Goal: Task Accomplishment & Management: Use online tool/utility

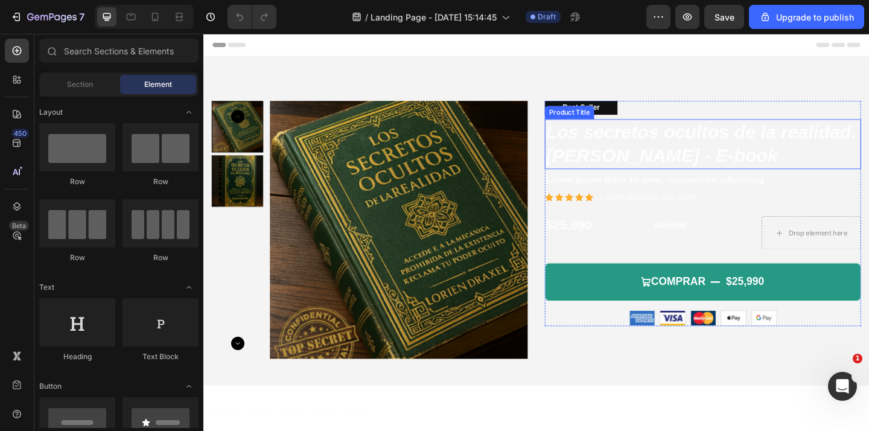
click at [613, 144] on h1 "Los secretos ocultos de la realidad. [PERSON_NAME] - E-book" at bounding box center [747, 154] width 344 height 54
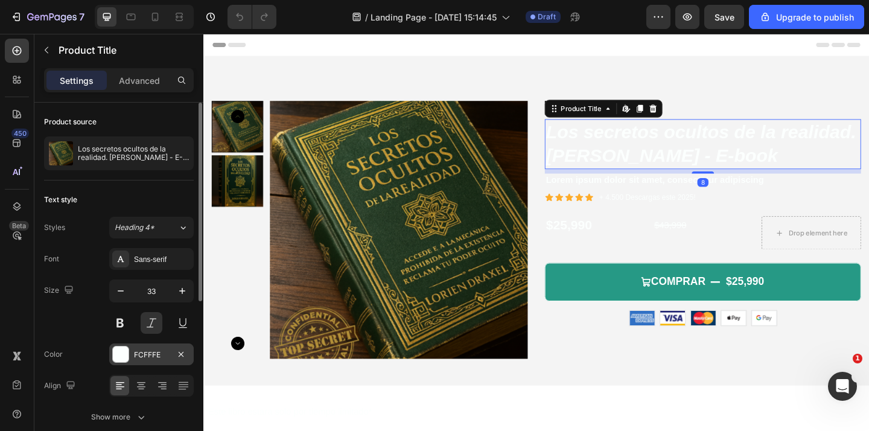
drag, startPoint x: 137, startPoint y: 361, endPoint x: 140, endPoint y: 355, distance: 6.7
click at [137, 361] on div "FCFFFE" at bounding box center [151, 355] width 85 height 22
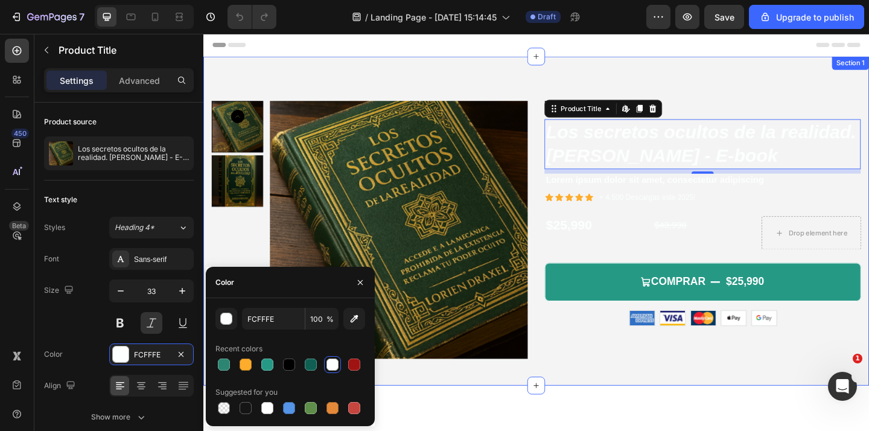
click at [735, 84] on div "Product Images Best Seller Text Block Los secretos ocultos de la realidad. [PER…" at bounding box center [565, 238] width 724 height 358
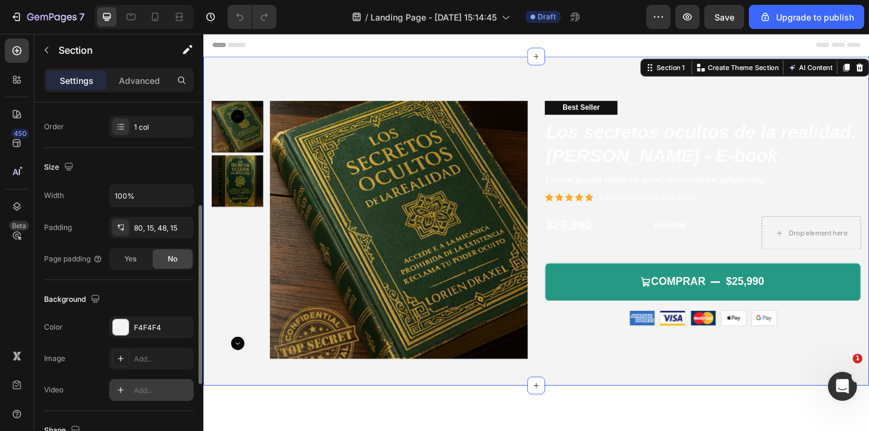
scroll to position [217, 0]
click at [157, 325] on div "F4F4F4" at bounding box center [151, 326] width 35 height 11
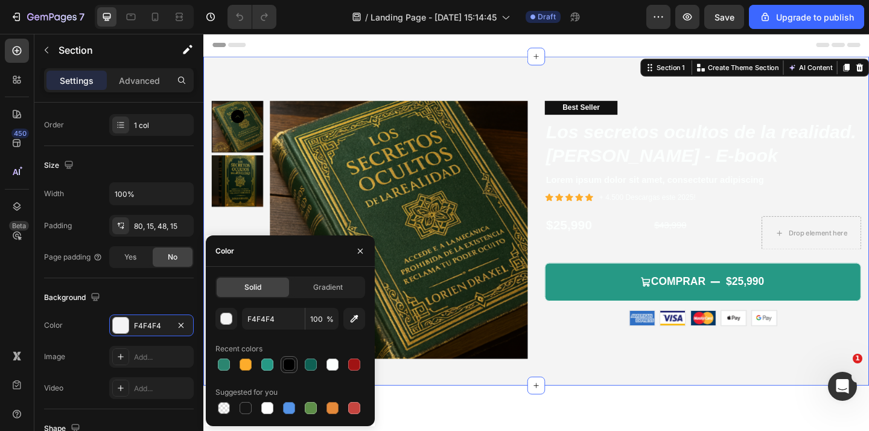
click at [286, 364] on div at bounding box center [289, 365] width 12 height 12
type input "000000"
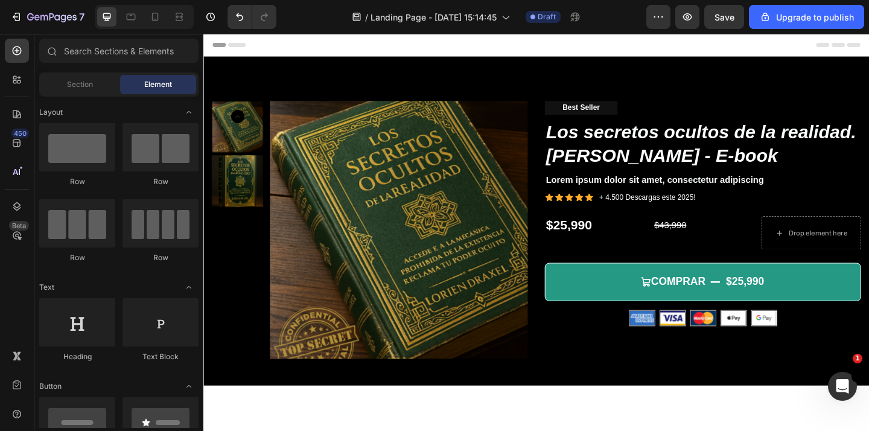
click at [641, 50] on div "Header" at bounding box center [565, 46] width 705 height 24
click at [627, 46] on div "Header" at bounding box center [565, 46] width 705 height 24
click at [219, 45] on icon at bounding box center [218, 46] width 4 height 4
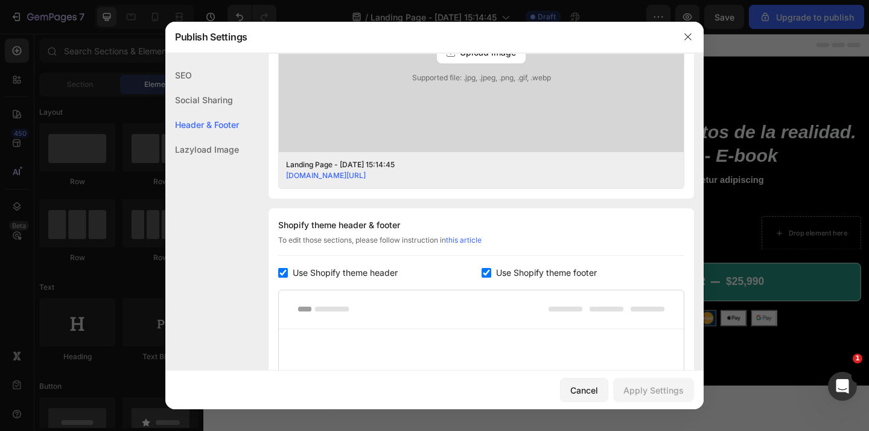
scroll to position [566, 0]
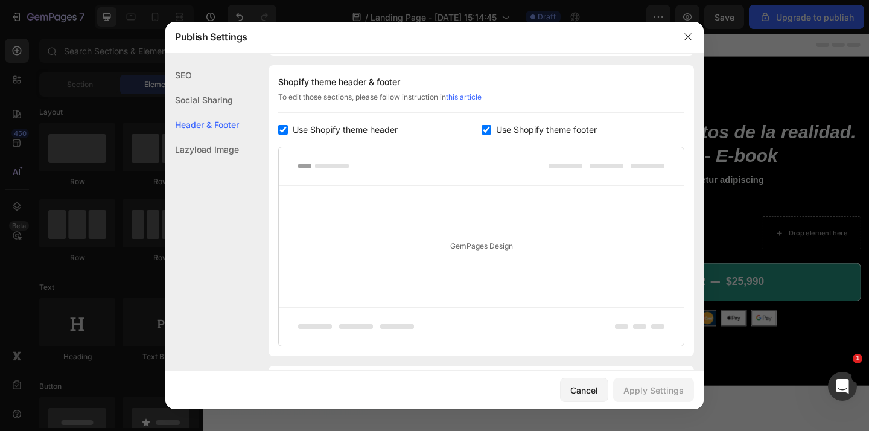
click at [365, 130] on span "Use Shopify theme header" at bounding box center [345, 130] width 105 height 14
checkbox input "false"
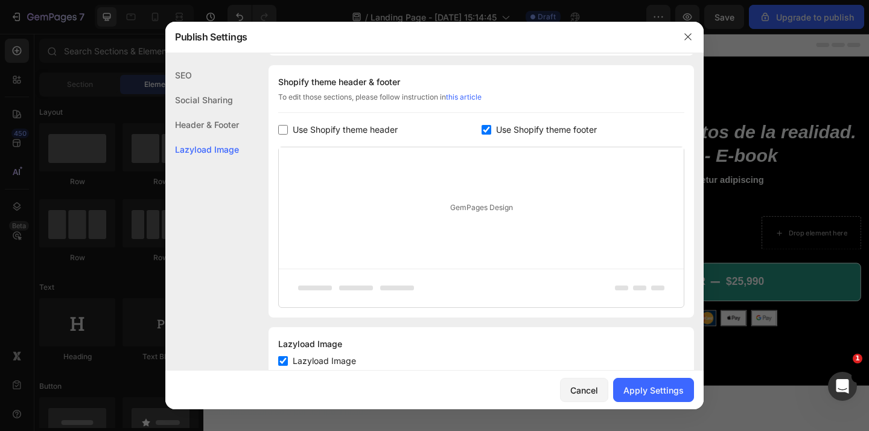
click at [511, 127] on span "Use Shopify theme footer" at bounding box center [546, 130] width 101 height 14
checkbox input "false"
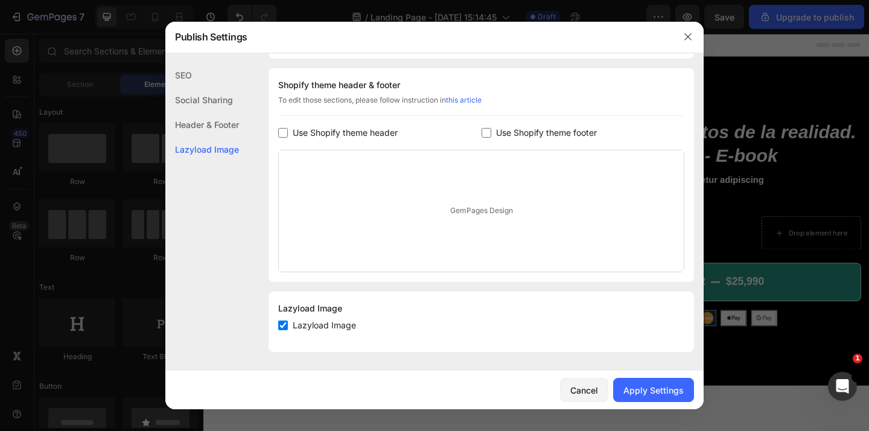
scroll to position [563, 0]
click at [657, 391] on div "Apply Settings" at bounding box center [654, 390] width 60 height 13
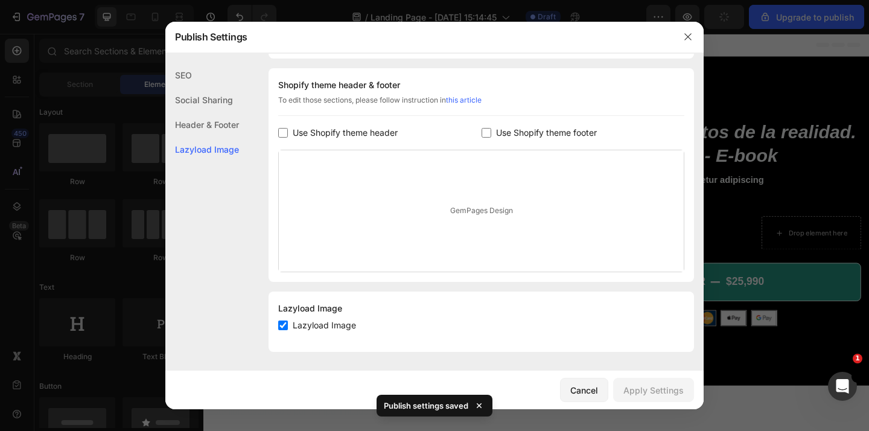
click at [741, 68] on div at bounding box center [434, 215] width 869 height 431
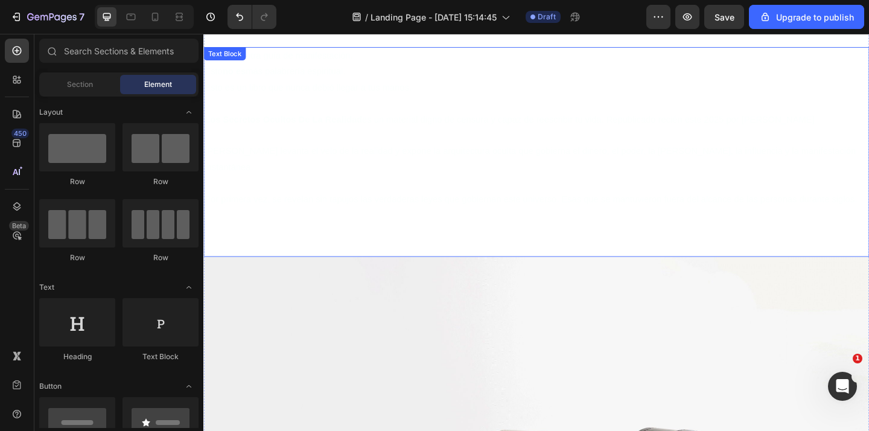
scroll to position [0, 0]
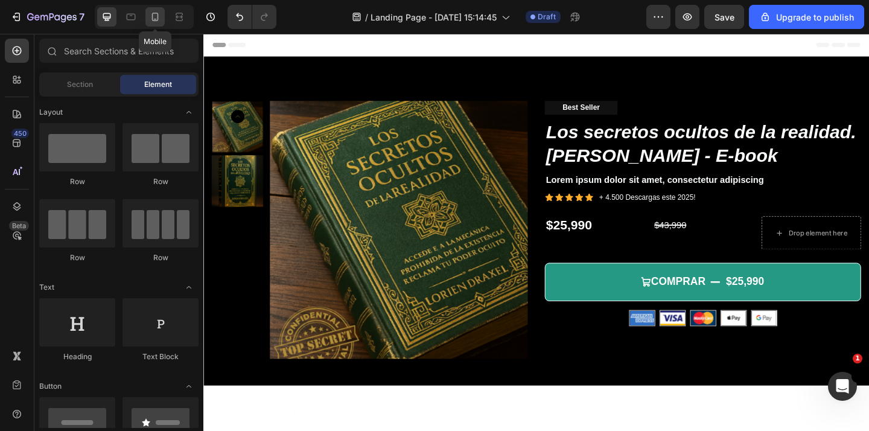
click at [153, 16] on icon at bounding box center [155, 17] width 12 height 12
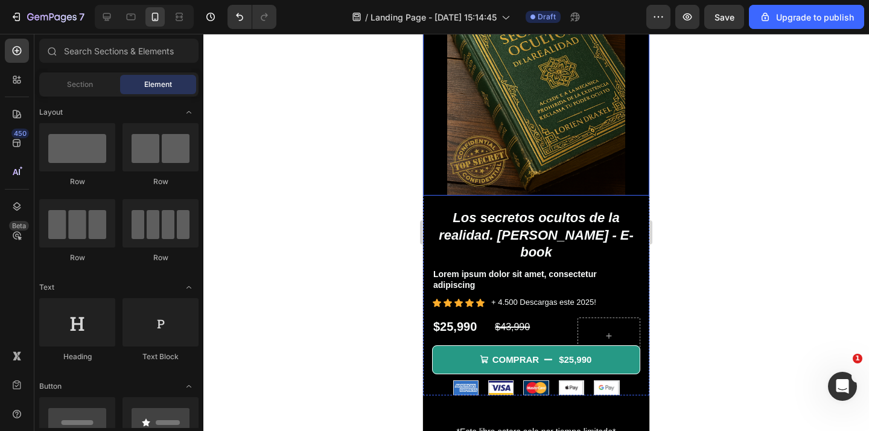
scroll to position [137, 0]
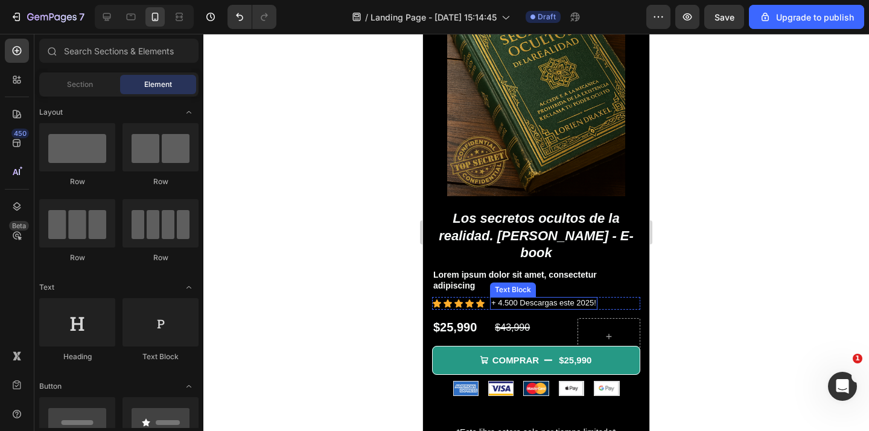
click at [511, 298] on p "+ 4.500 Descargas este 2025!" at bounding box center [543, 303] width 105 height 10
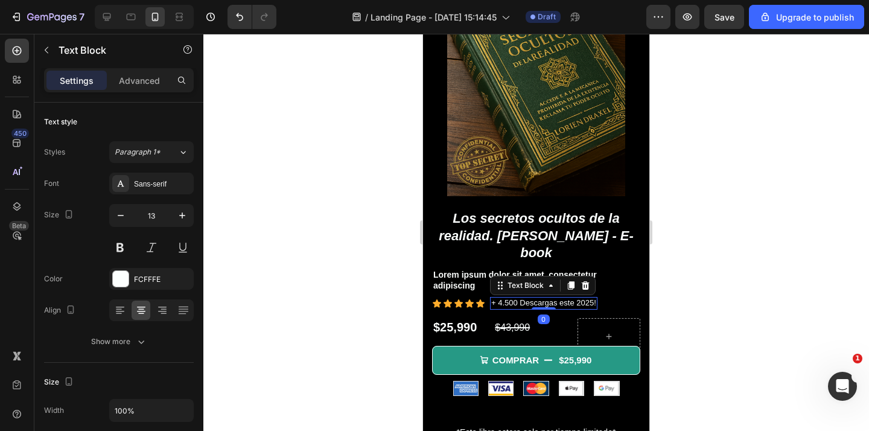
click at [511, 298] on p "+ 4.500 Descargas este 2025!" at bounding box center [543, 303] width 105 height 10
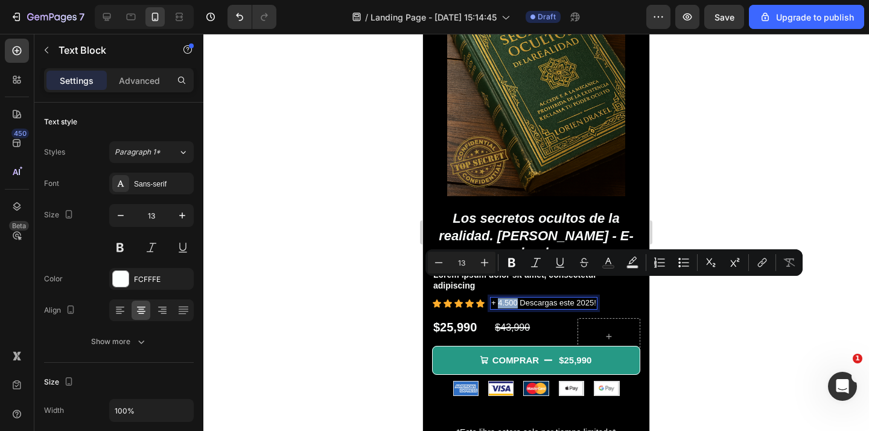
click at [502, 298] on p "+ 4.500 Descargas este 2025!" at bounding box center [543, 303] width 105 height 10
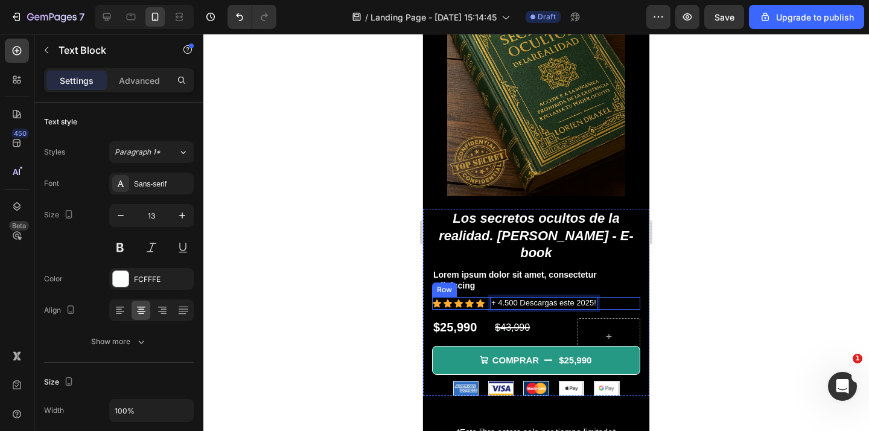
click at [681, 284] on div at bounding box center [536, 232] width 666 height 397
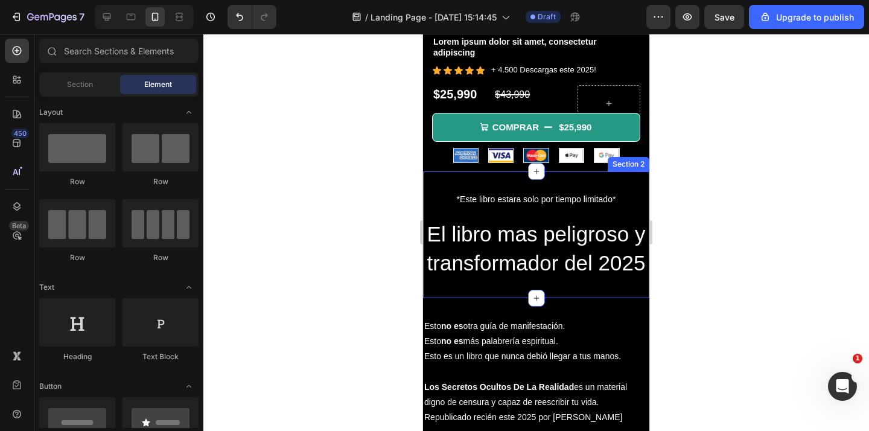
scroll to position [373, 0]
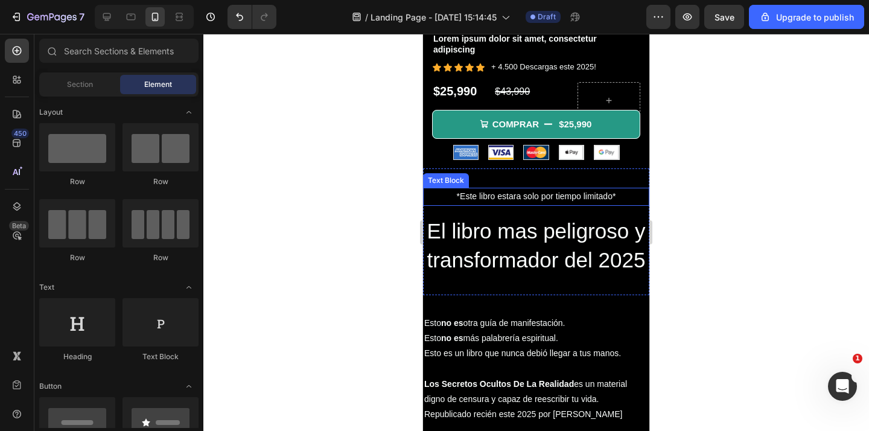
click at [528, 189] on p "*Este libro estara solo por tiempo limitado*" at bounding box center [536, 196] width 224 height 15
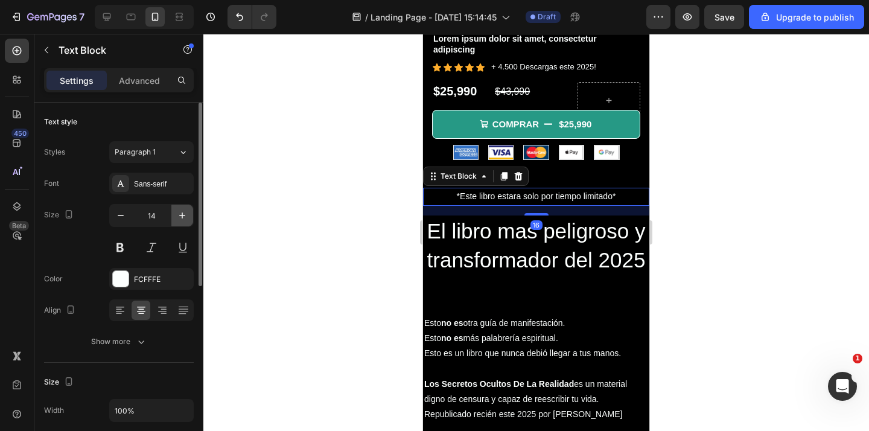
click at [181, 208] on button "button" at bounding box center [182, 216] width 22 height 22
type input "15"
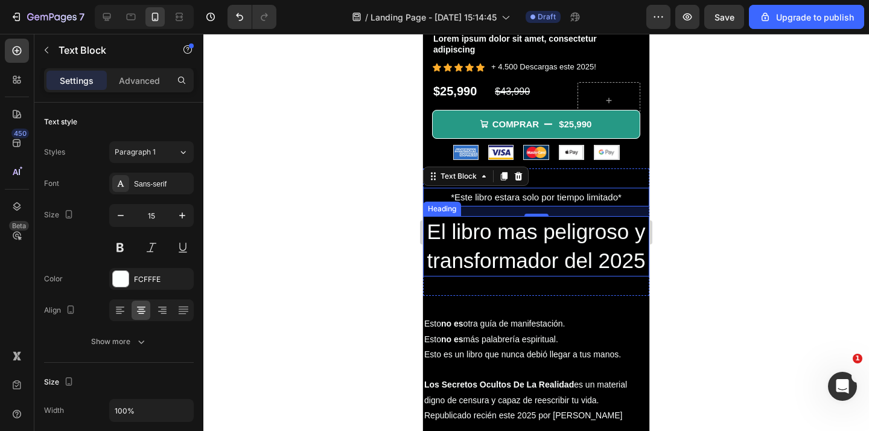
click at [715, 219] on div at bounding box center [536, 232] width 666 height 397
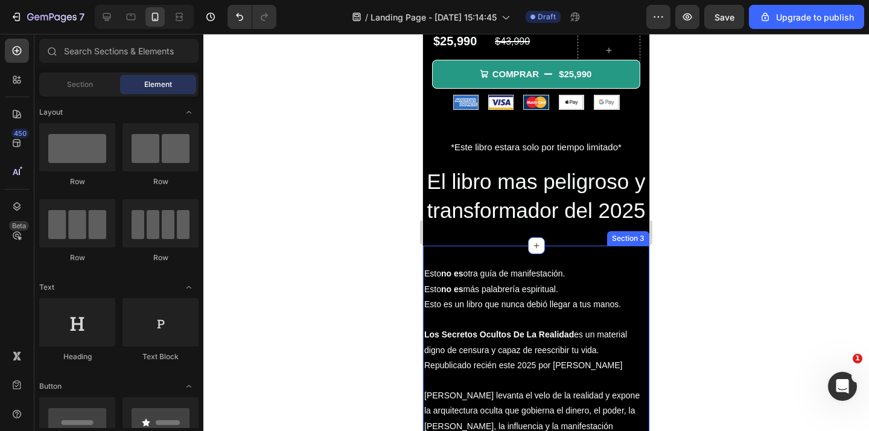
scroll to position [418, 0]
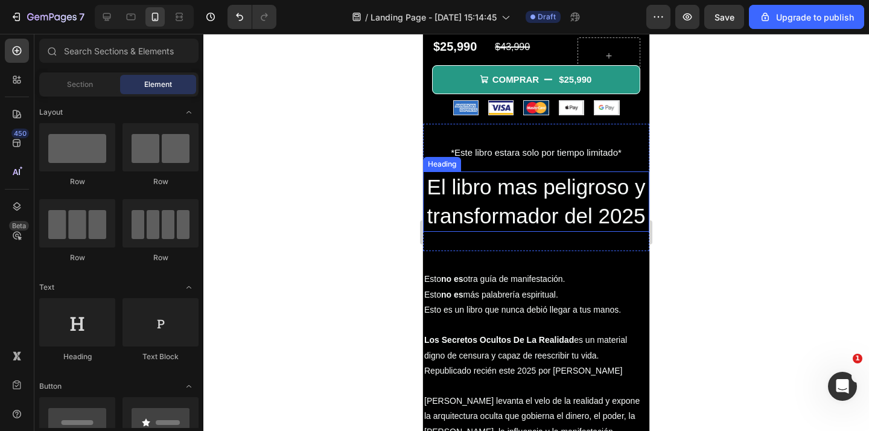
click at [590, 200] on span "El libro mas peligroso y transformador del 2025" at bounding box center [536, 201] width 219 height 53
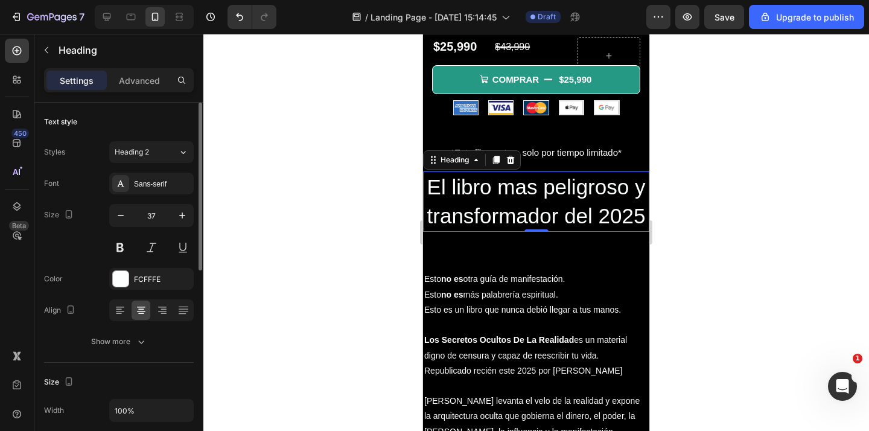
drag, startPoint x: 159, startPoint y: 246, endPoint x: 137, endPoint y: 246, distance: 21.7
click at [158, 246] on button at bounding box center [152, 248] width 22 height 22
click at [124, 246] on button at bounding box center [120, 248] width 22 height 22
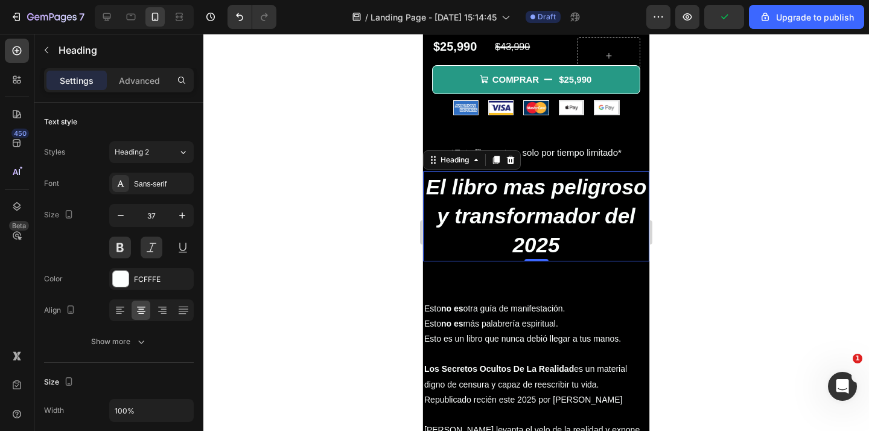
click at [231, 240] on div at bounding box center [536, 232] width 666 height 397
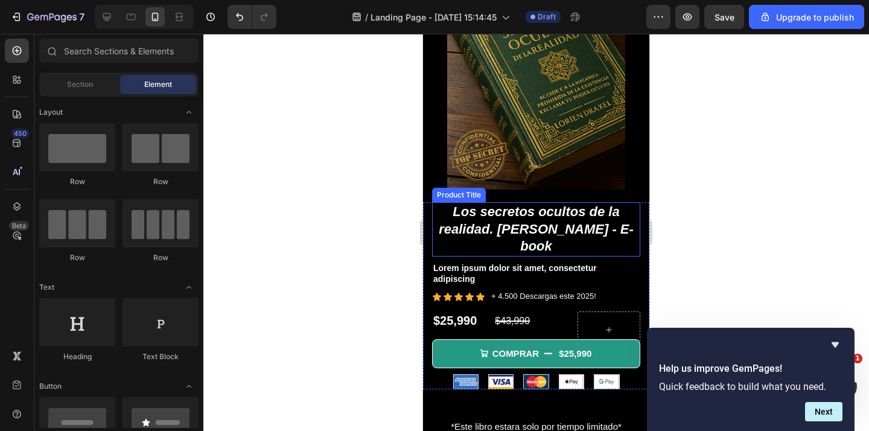
scroll to position [144, 0]
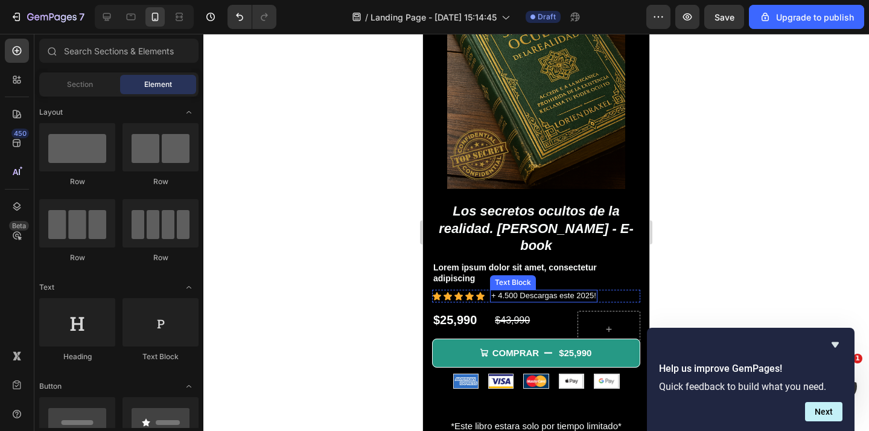
click at [519, 291] on p "+ 4.500 Descargas este 2025!" at bounding box center [543, 296] width 105 height 10
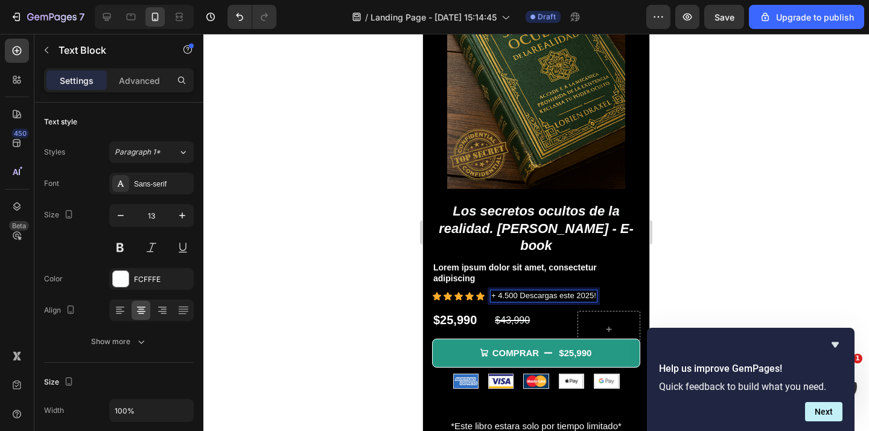
click at [519, 291] on p "+ 4.500 Descargas este 2025!" at bounding box center [543, 296] width 105 height 10
click at [528, 291] on p "+ 4.500 Descargas este 2025!" at bounding box center [543, 296] width 105 height 10
click at [513, 291] on p "+ 4.500 Descargas este 2025!" at bounding box center [543, 296] width 105 height 10
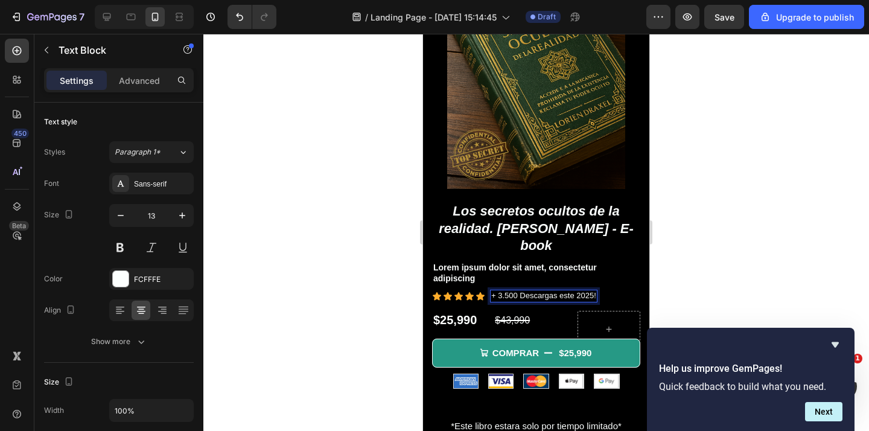
click at [540, 291] on p "+ 3.500 Descargas este 2025!" at bounding box center [543, 296] width 105 height 10
click at [581, 291] on p "+ 3.500 Reseñas este 2025!" at bounding box center [540, 296] width 98 height 10
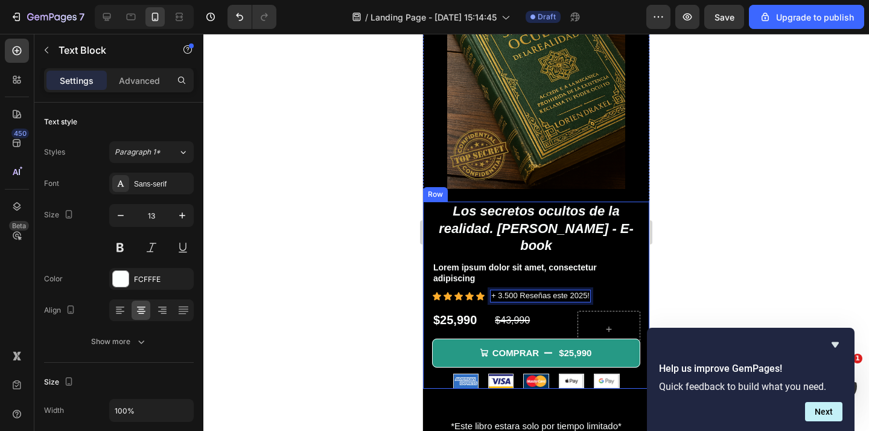
click at [726, 257] on div at bounding box center [536, 232] width 666 height 397
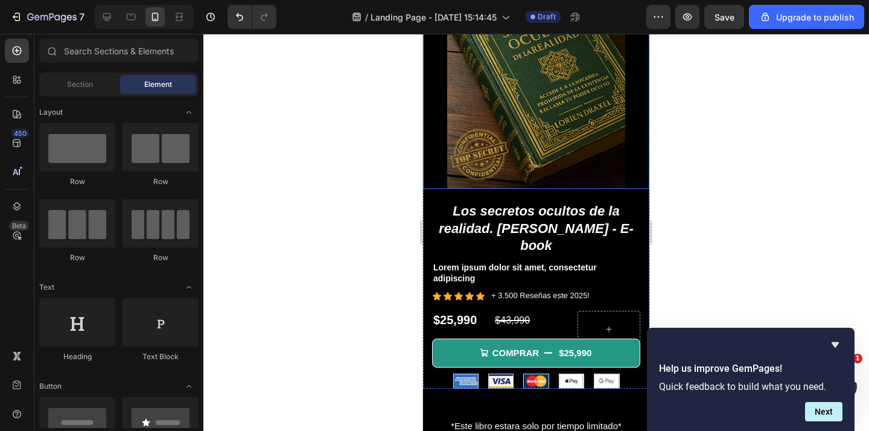
scroll to position [0, 0]
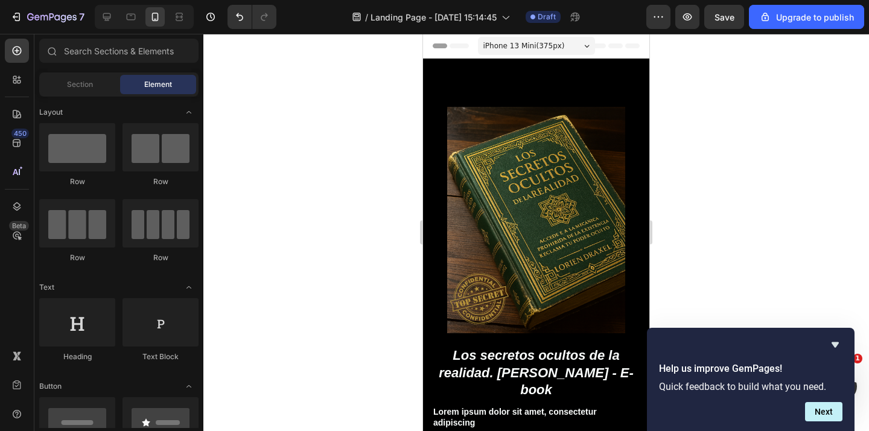
click at [618, 50] on div "Header" at bounding box center [536, 46] width 207 height 24
click at [454, 47] on span "Header" at bounding box center [459, 46] width 27 height 12
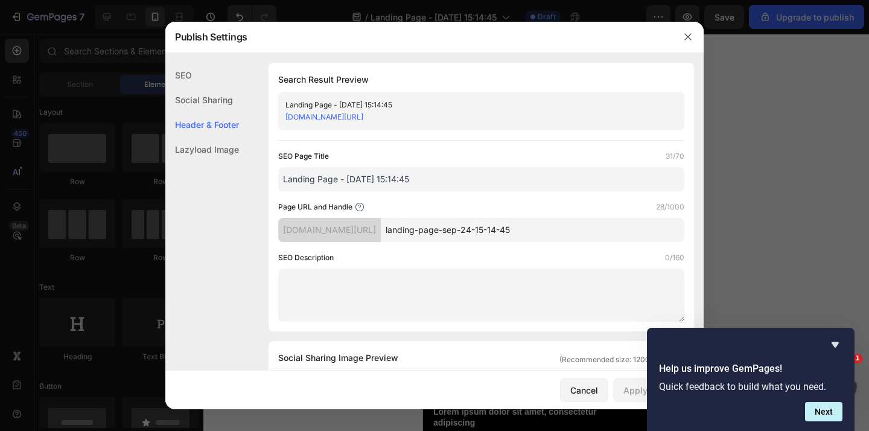
scroll to position [563, 0]
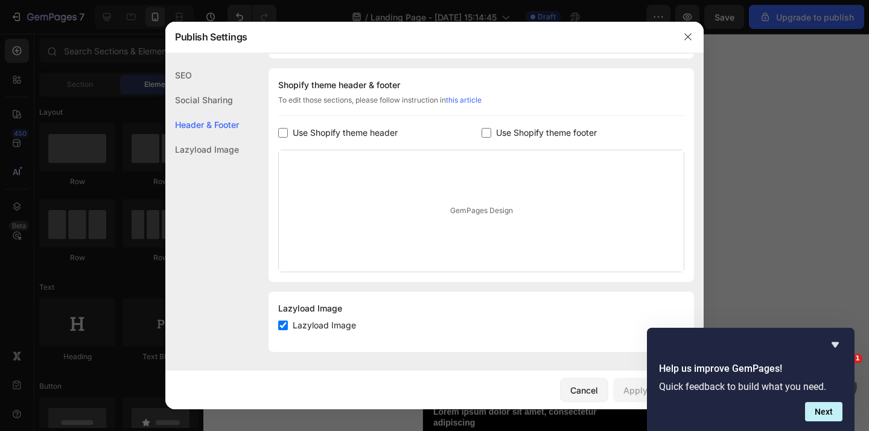
click at [361, 135] on span "Use Shopify theme header" at bounding box center [345, 133] width 105 height 14
checkbox input "true"
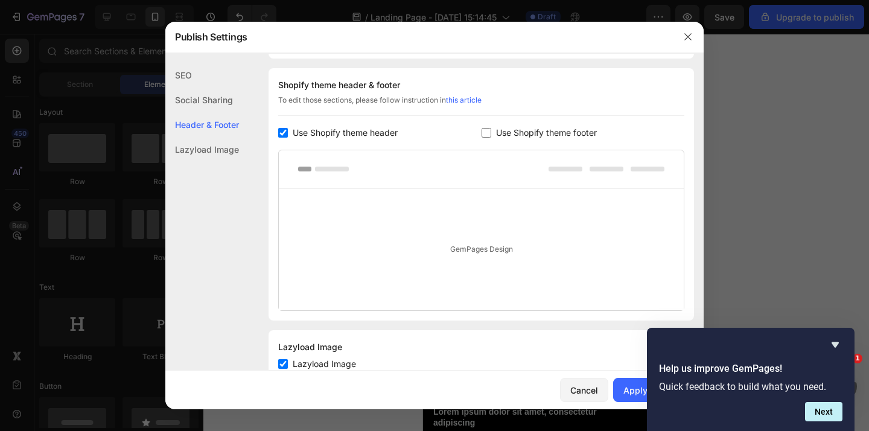
click at [857, 249] on div at bounding box center [434, 215] width 869 height 431
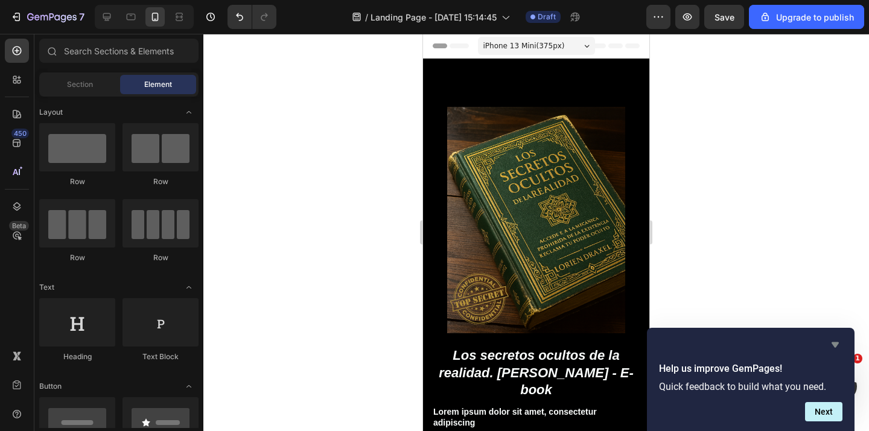
click at [839, 340] on icon "Hide survey" at bounding box center [835, 344] width 14 height 14
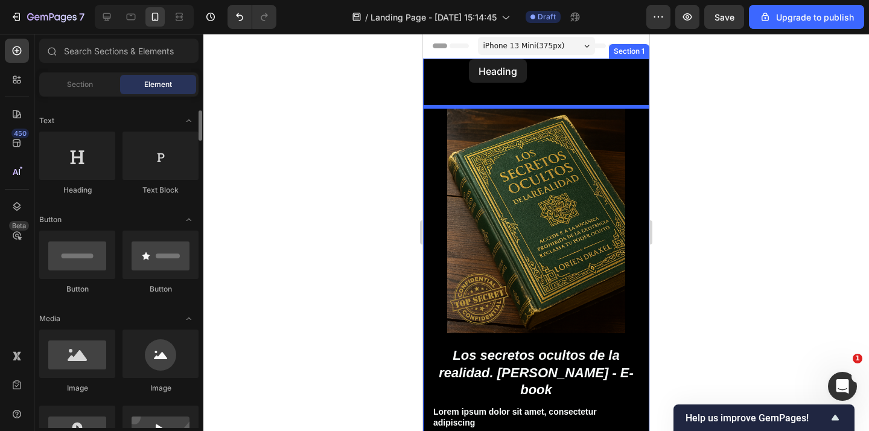
scroll to position [165, 0]
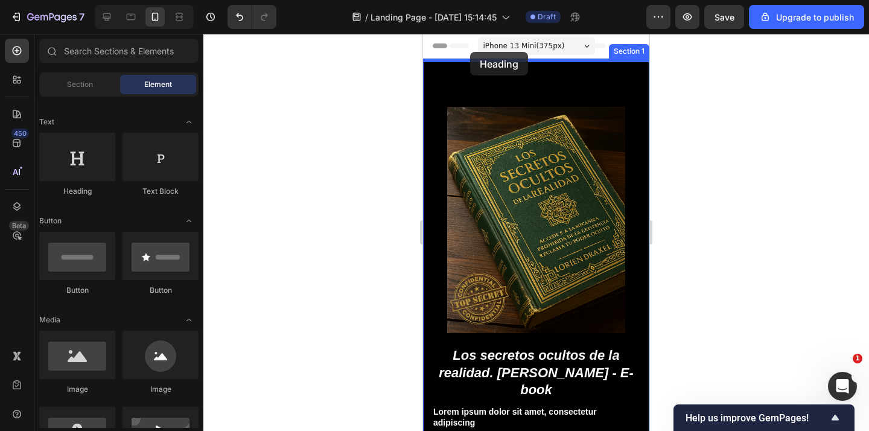
drag, startPoint x: 541, startPoint y: 190, endPoint x: 470, endPoint y: 52, distance: 155.2
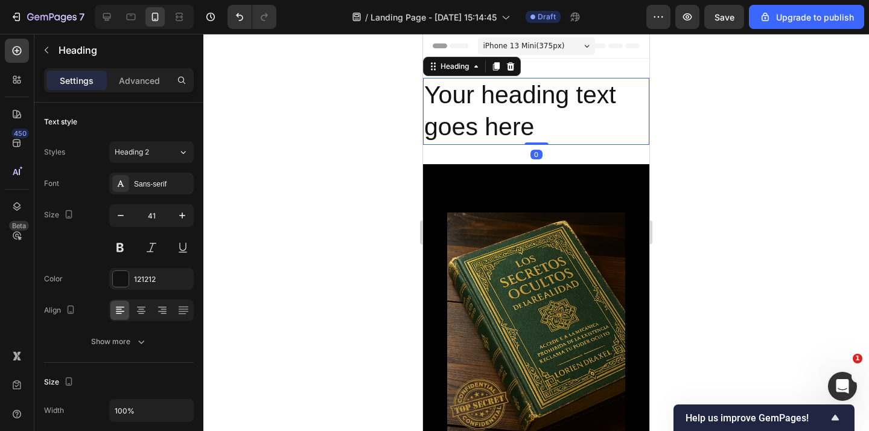
click at [529, 101] on h2 "Your heading text goes here" at bounding box center [536, 111] width 226 height 67
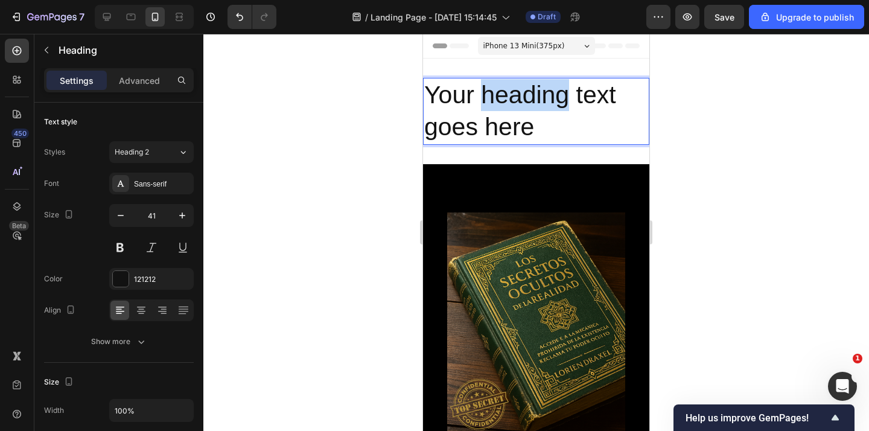
click at [529, 101] on p "Your heading text goes here" at bounding box center [536, 111] width 224 height 65
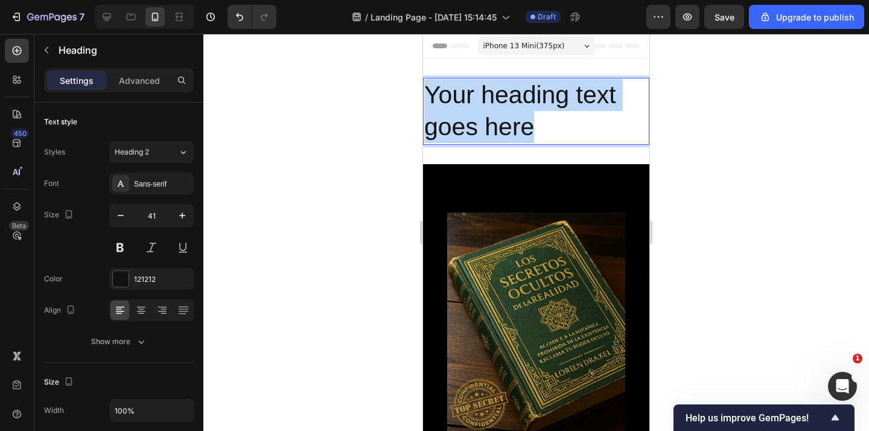
click at [529, 101] on p "Your heading text goes here" at bounding box center [536, 111] width 224 height 65
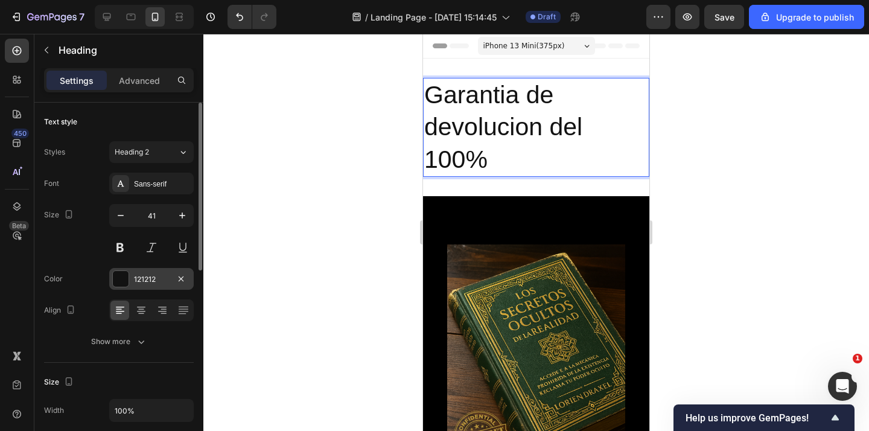
click at [150, 285] on div "121212" at bounding box center [151, 279] width 85 height 22
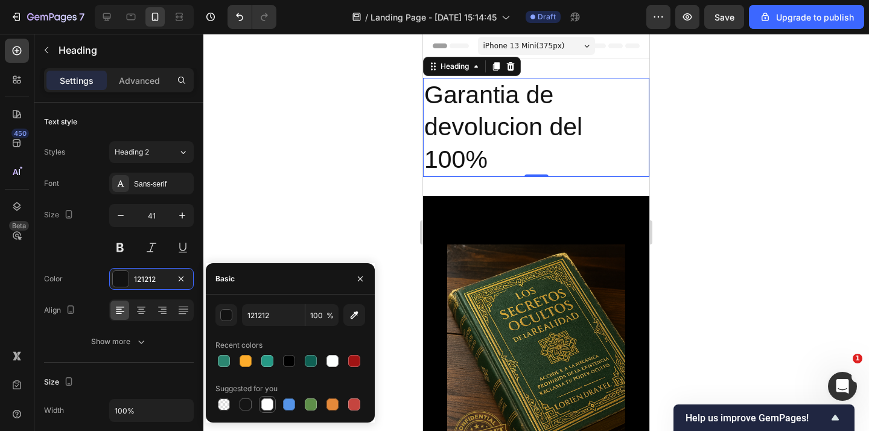
click at [269, 400] on div at bounding box center [267, 404] width 12 height 12
type input "FFFFFF"
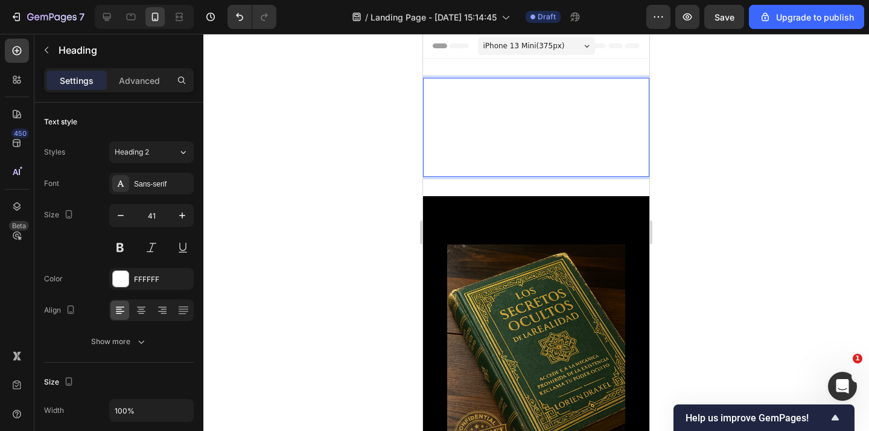
click at [727, 109] on div at bounding box center [536, 232] width 666 height 397
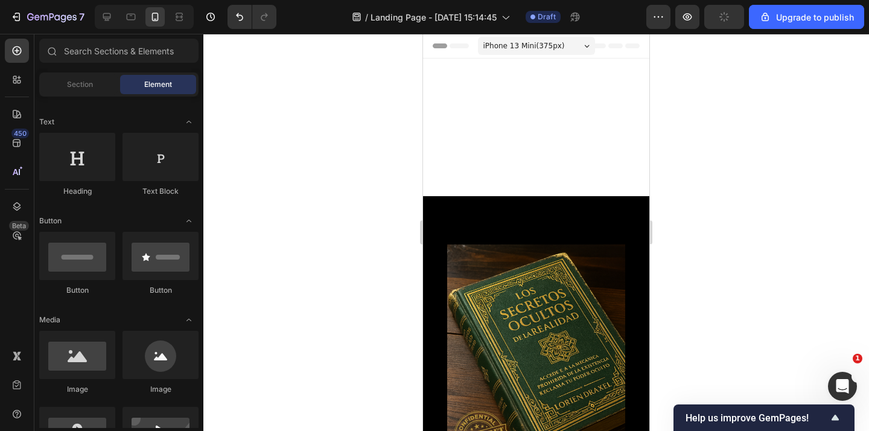
click at [620, 111] on p "Garantia de devolucion del 100%" at bounding box center [536, 127] width 224 height 97
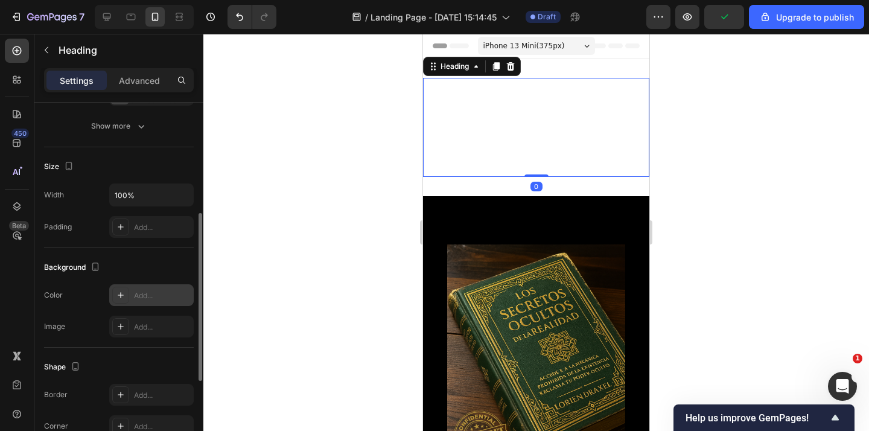
scroll to position [223, 0]
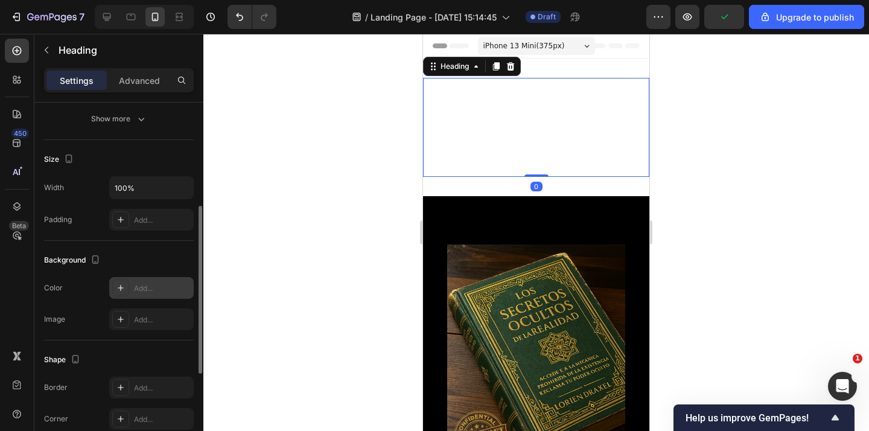
click at [134, 287] on div "Add..." at bounding box center [162, 288] width 57 height 11
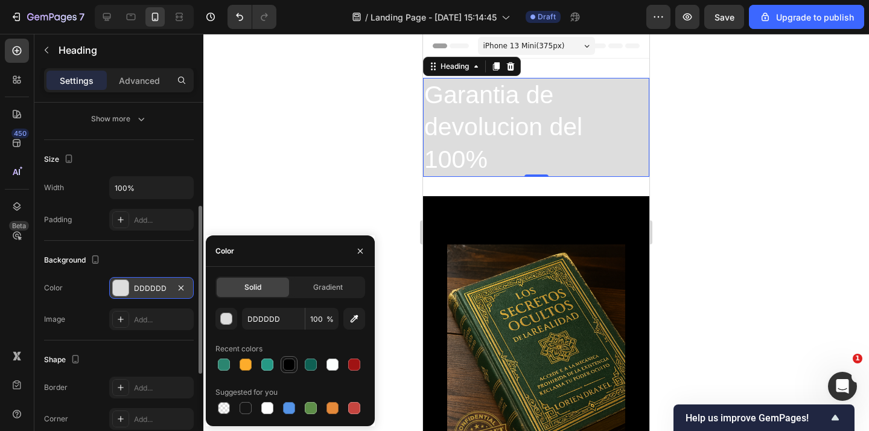
click at [292, 360] on div at bounding box center [289, 365] width 12 height 12
type input "000000"
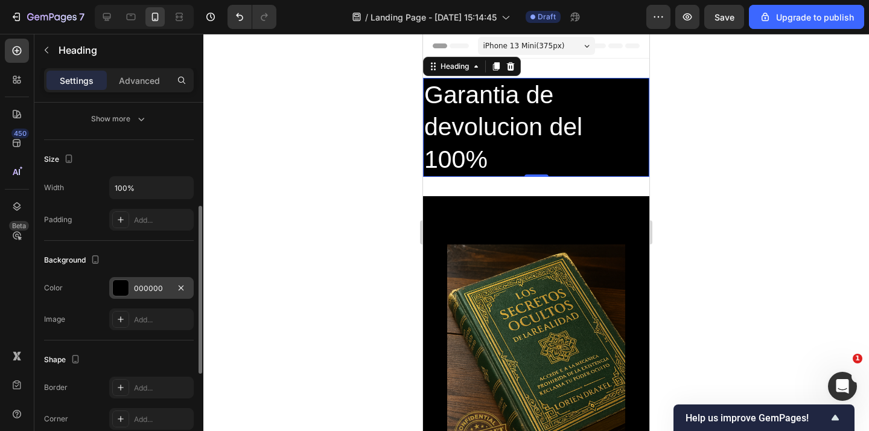
click at [350, 192] on div at bounding box center [536, 232] width 666 height 397
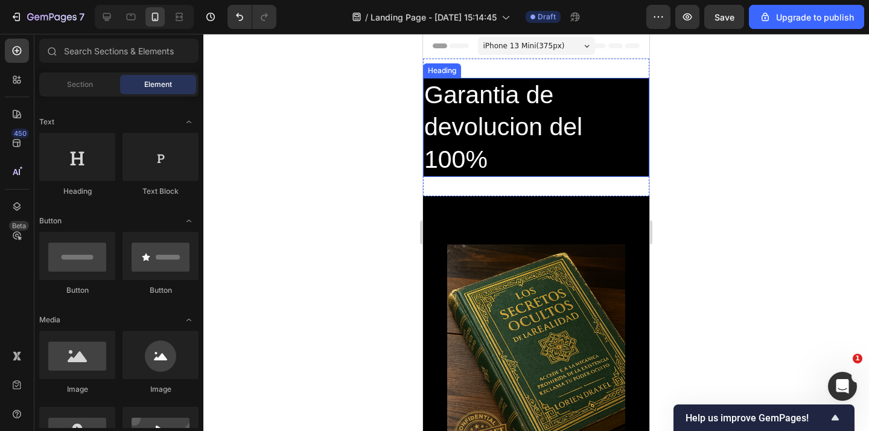
click at [494, 129] on p "Garantia de devolucion del 100%" at bounding box center [536, 127] width 224 height 97
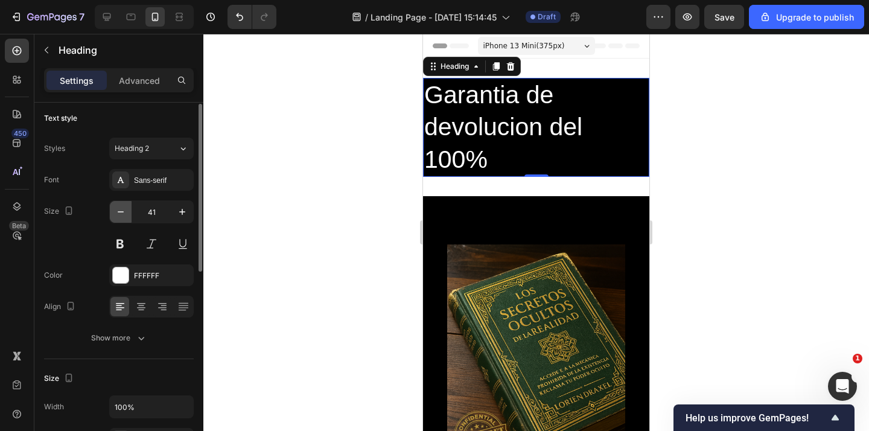
click at [122, 213] on icon "button" at bounding box center [121, 212] width 12 height 12
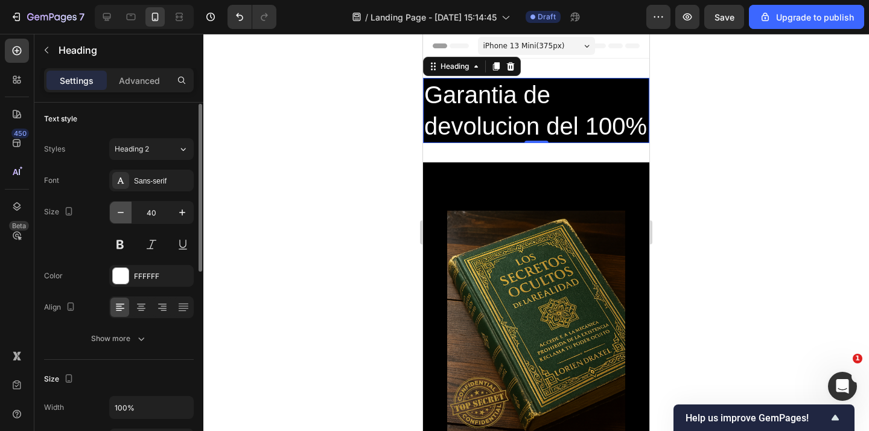
click at [122, 213] on icon "button" at bounding box center [121, 212] width 12 height 12
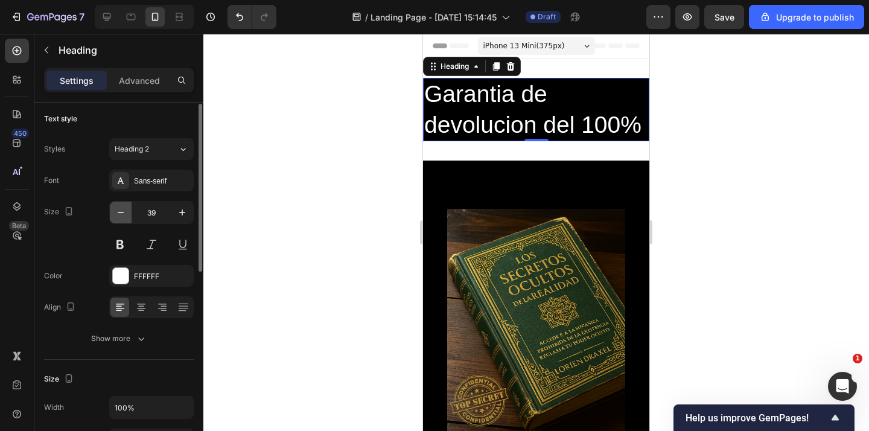
click at [122, 213] on icon "button" at bounding box center [121, 212] width 12 height 12
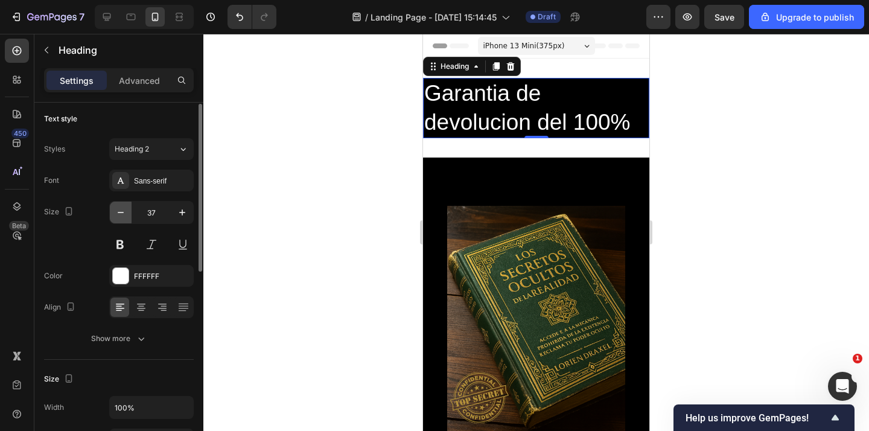
click at [121, 213] on icon "button" at bounding box center [121, 212] width 12 height 12
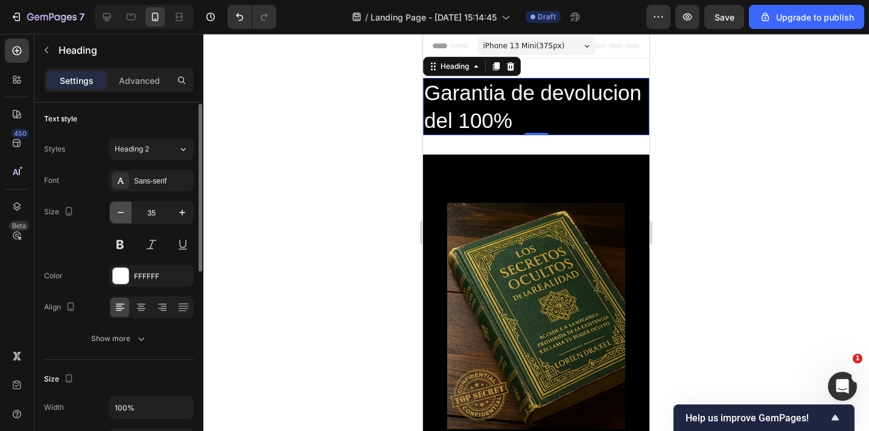
click at [121, 213] on icon "button" at bounding box center [121, 212] width 12 height 12
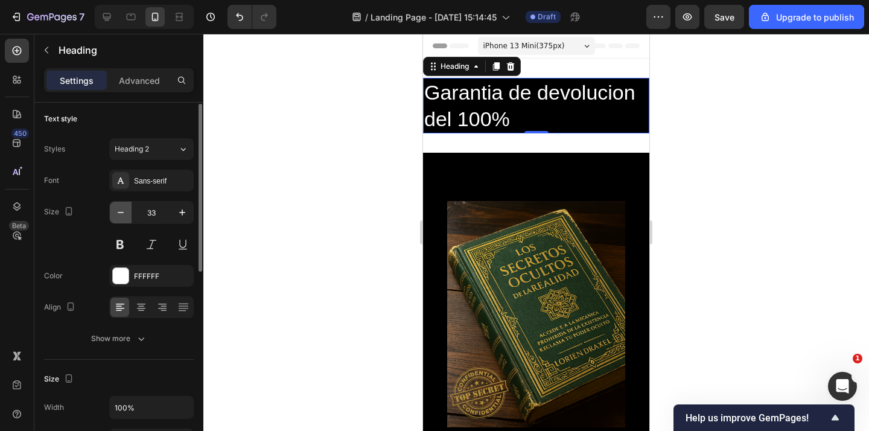
click at [121, 213] on icon "button" at bounding box center [121, 212] width 12 height 12
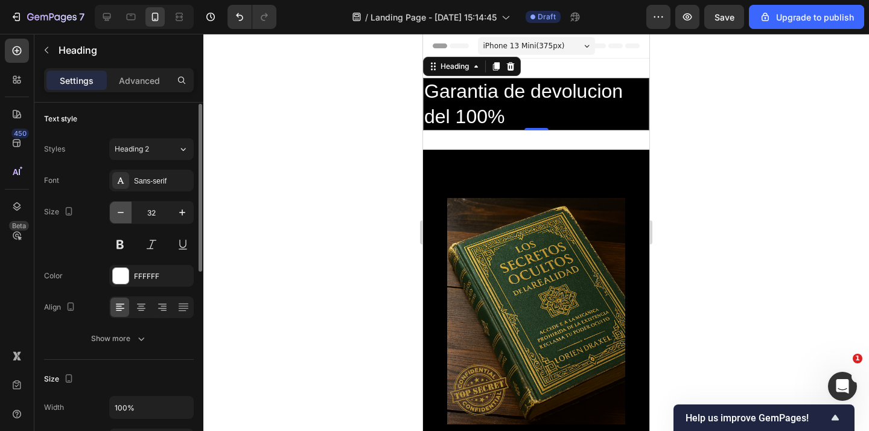
click at [121, 213] on icon "button" at bounding box center [121, 212] width 12 height 12
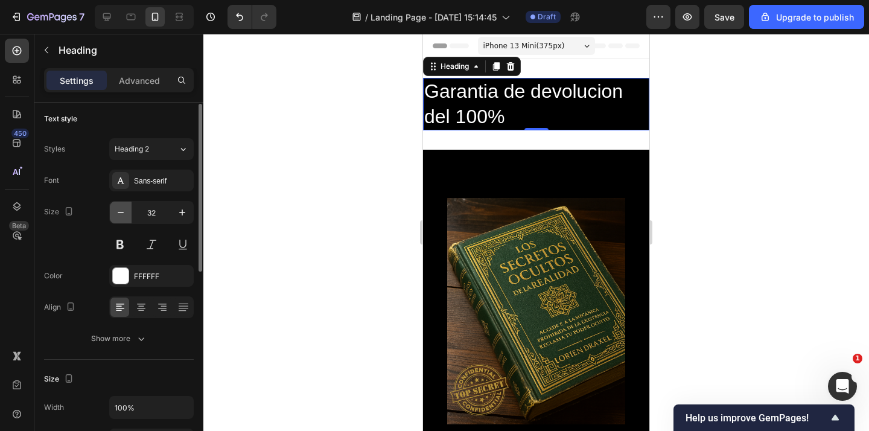
click at [121, 213] on icon "button" at bounding box center [121, 212] width 12 height 12
click at [121, 212] on icon "button" at bounding box center [121, 212] width 6 height 1
drag, startPoint x: 121, startPoint y: 212, endPoint x: 132, endPoint y: 212, distance: 10.9
click at [124, 212] on icon "button" at bounding box center [121, 212] width 12 height 12
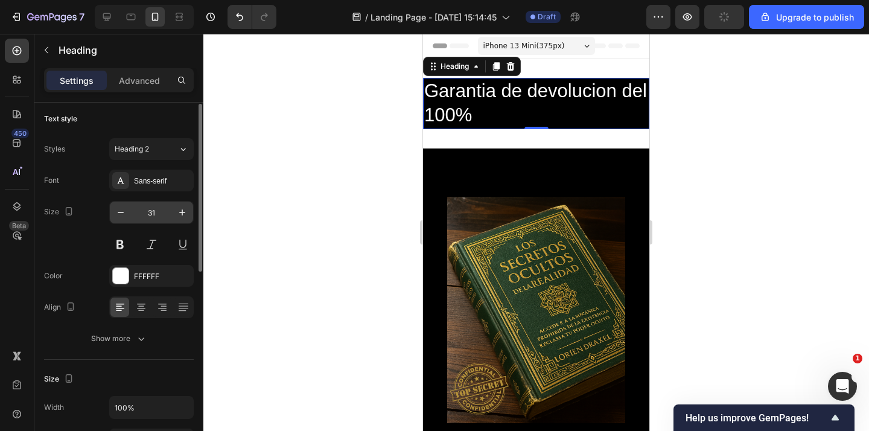
click at [132, 212] on input "31" at bounding box center [152, 213] width 40 height 22
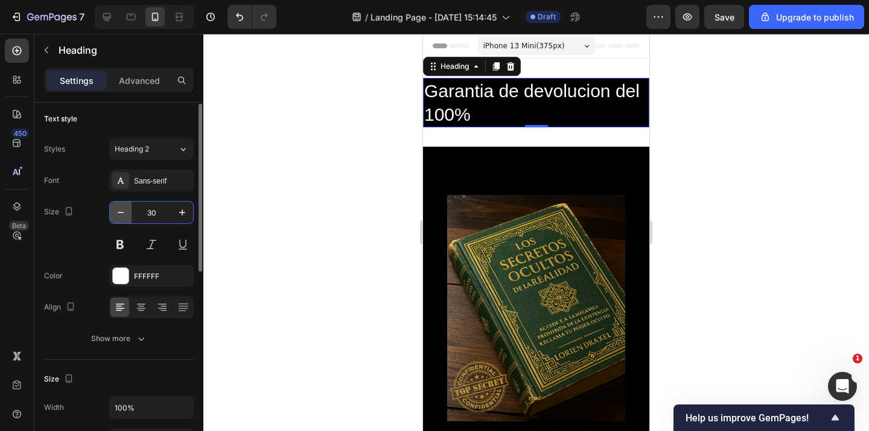
click at [123, 213] on icon "button" at bounding box center [121, 212] width 6 height 1
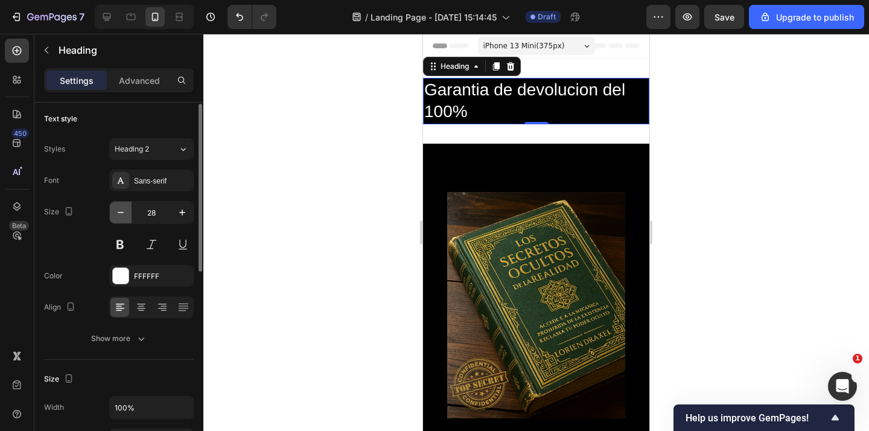
click at [123, 211] on icon "button" at bounding box center [121, 212] width 12 height 12
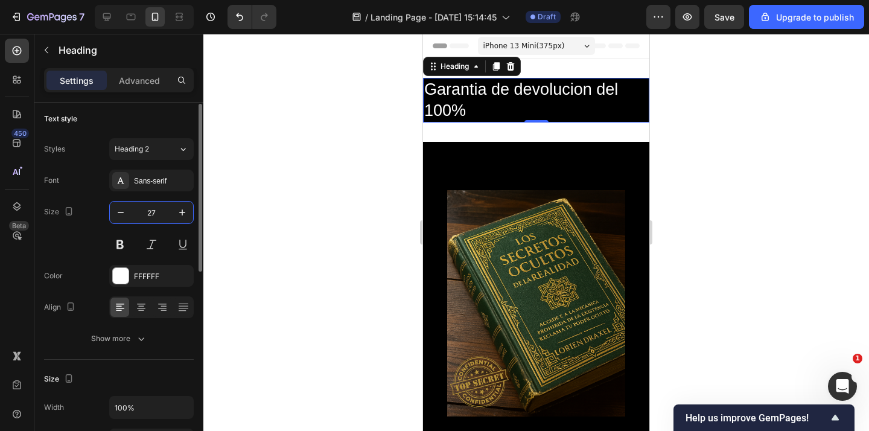
drag, startPoint x: 154, startPoint y: 211, endPoint x: 138, endPoint y: 212, distance: 16.3
click at [138, 212] on input "27" at bounding box center [152, 213] width 40 height 22
drag, startPoint x: 162, startPoint y: 213, endPoint x: 147, endPoint y: 214, distance: 15.7
click at [147, 214] on input "27" at bounding box center [152, 213] width 40 height 22
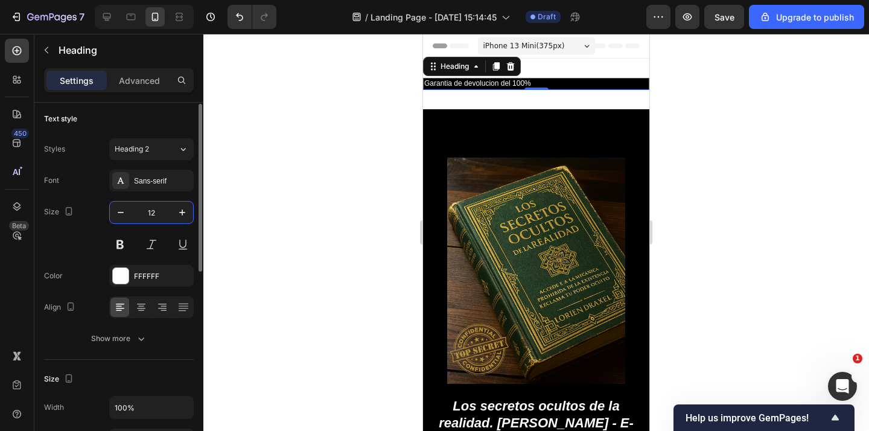
drag, startPoint x: 156, startPoint y: 210, endPoint x: 134, endPoint y: 212, distance: 21.8
click at [134, 212] on input "12" at bounding box center [152, 213] width 40 height 22
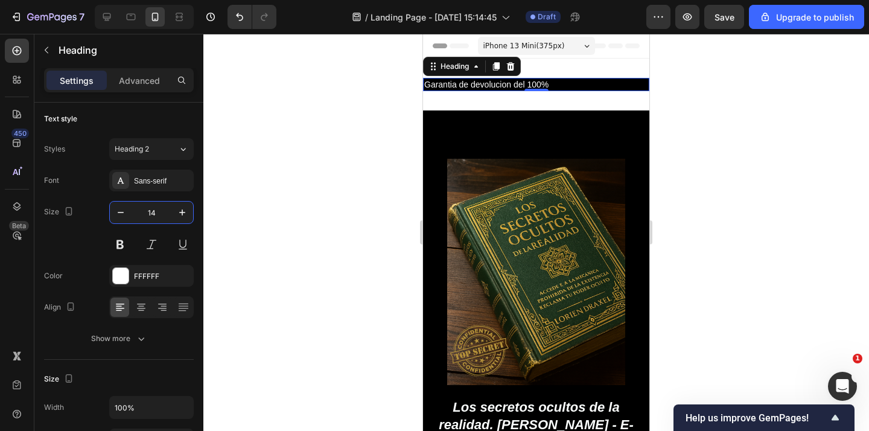
type input "14"
click at [326, 176] on div at bounding box center [536, 232] width 666 height 397
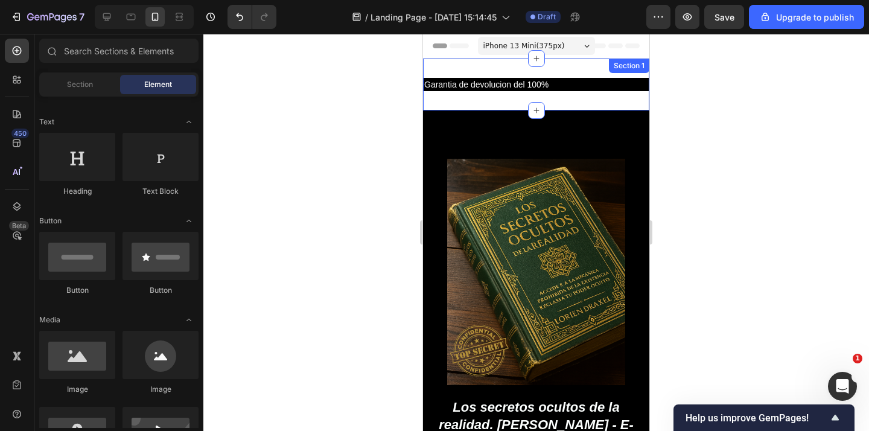
click at [519, 82] on p "Garantia de devolucion del 100%" at bounding box center [536, 84] width 224 height 11
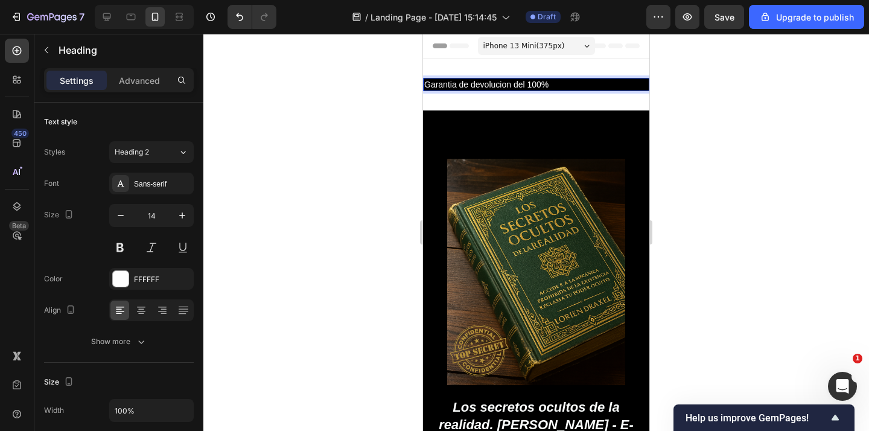
click at [319, 172] on div at bounding box center [536, 232] width 666 height 397
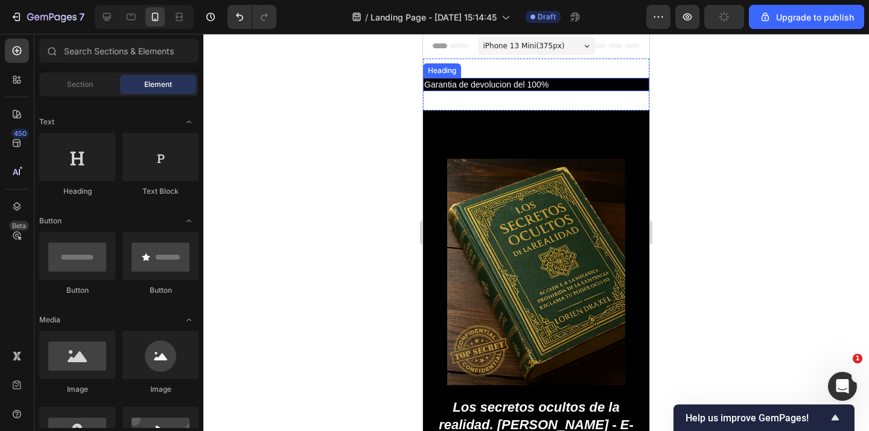
click at [506, 82] on p "Garantia de devolucion del 100%" at bounding box center [536, 84] width 224 height 11
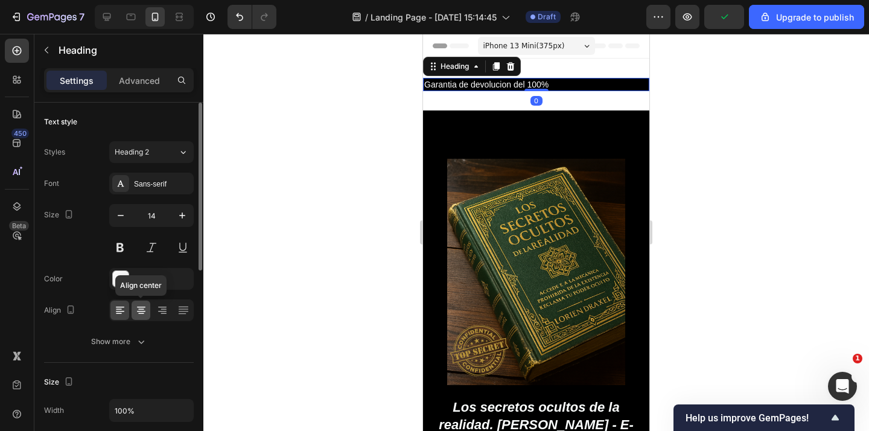
click at [142, 312] on icon at bounding box center [141, 310] width 12 height 12
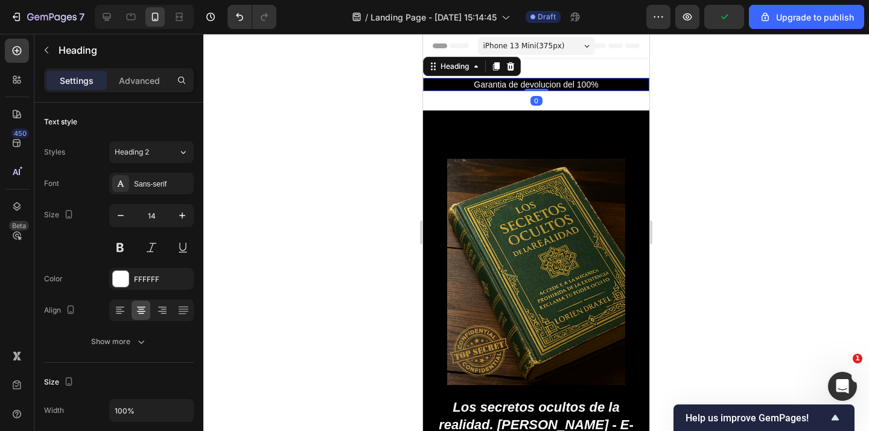
click at [359, 126] on div at bounding box center [536, 232] width 666 height 397
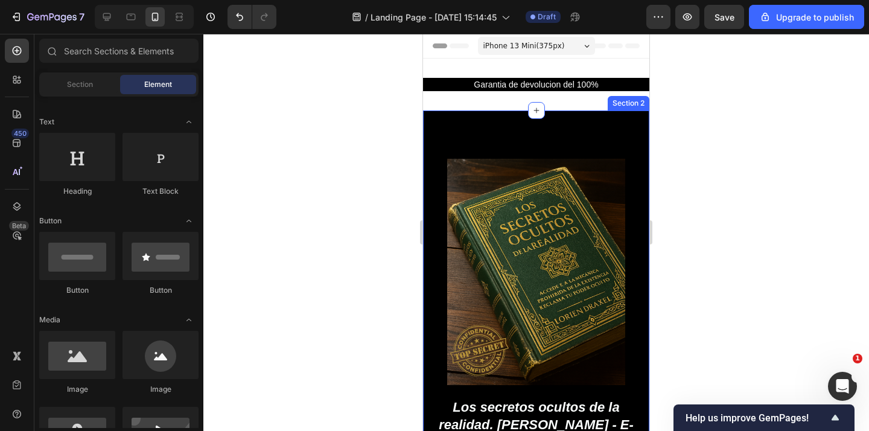
click at [536, 132] on div "Product Images Best Seller Text Block Los secretos ocultos de la realidad. [PER…" at bounding box center [536, 351] width 226 height 483
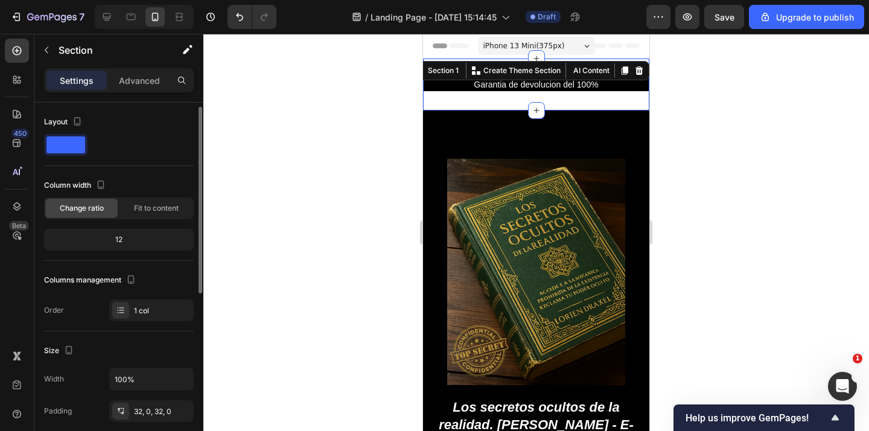
click at [508, 71] on div "Garantia de devolucion del 100% Heading Section 1 You can create reusable secti…" at bounding box center [536, 85] width 226 height 52
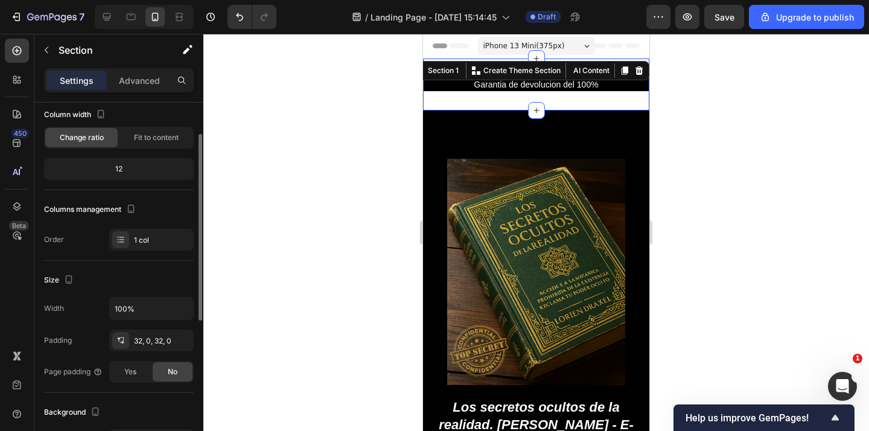
scroll to position [71, 0]
click at [329, 215] on div at bounding box center [536, 232] width 666 height 397
